Goal: Task Accomplishment & Management: Use online tool/utility

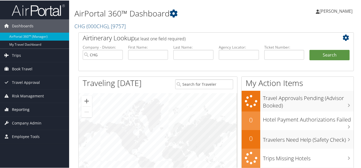
click at [28, 109] on span "Reporting" at bounding box center [21, 109] width 18 height 13
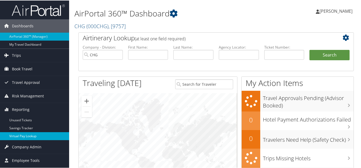
click at [21, 134] on link "Virtual Pay Lookup" at bounding box center [34, 136] width 69 height 8
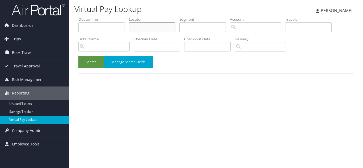
click at [148, 27] on input "text" at bounding box center [152, 27] width 47 height 10
paste input "SIZCGC"
type input "SIZCGC"
click at [78, 56] on button "Search" at bounding box center [91, 62] width 26 height 12
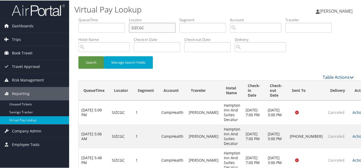
scroll to position [66, 0]
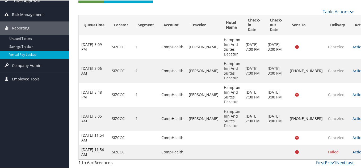
click at [352, 152] on link "Actions" at bounding box center [360, 151] width 17 height 5
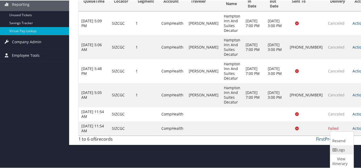
click at [339, 149] on link "Logs" at bounding box center [341, 149] width 22 height 9
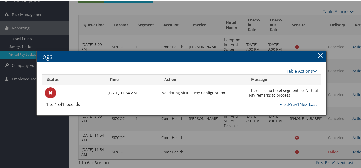
click at [318, 58] on link "×" at bounding box center [320, 54] width 6 height 11
